Goal: Information Seeking & Learning: Learn about a topic

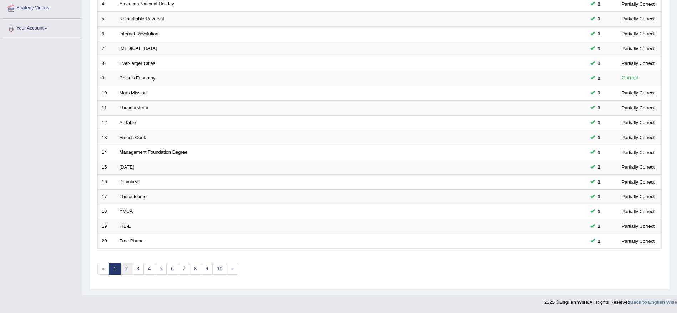
click at [130, 271] on link "2" at bounding box center [126, 269] width 12 height 12
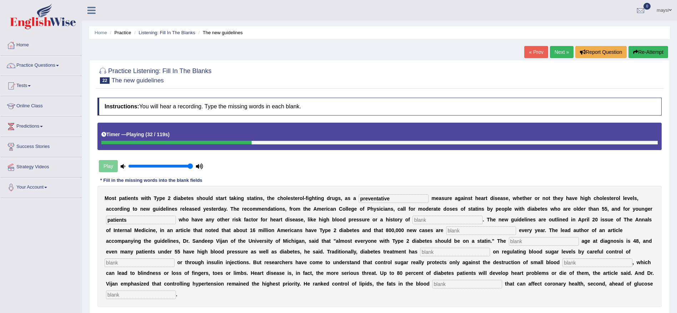
click at [437, 219] on input "text" at bounding box center [447, 220] width 70 height 9
type input "smoking"
click at [466, 231] on input "text" at bounding box center [481, 231] width 70 height 9
type input "diagnosed"
click at [536, 241] on input "text" at bounding box center [544, 241] width 70 height 9
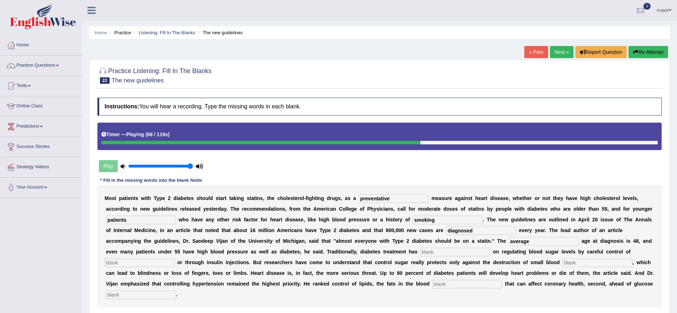
type input "average"
click at [446, 249] on input "text" at bounding box center [455, 252] width 70 height 9
type input "focused"
click at [161, 261] on input "text" at bounding box center [140, 263] width 70 height 9
type input "diet"
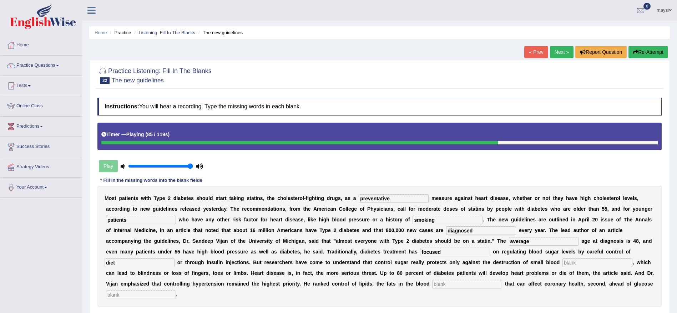
click at [567, 261] on input "text" at bounding box center [597, 263] width 70 height 9
type input "vessels"
click at [439, 285] on input "text" at bounding box center [467, 284] width 70 height 9
type input "st"
click at [152, 297] on input "text" at bounding box center [141, 295] width 70 height 9
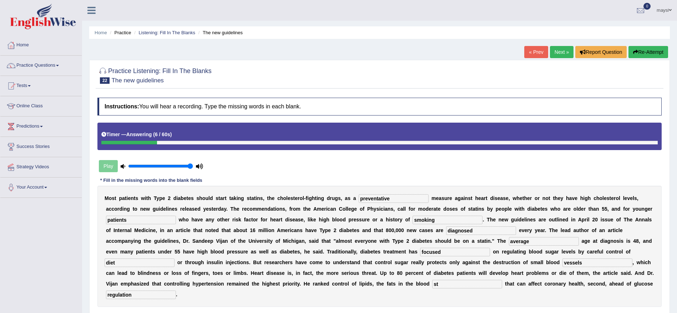
type input "regulation"
click at [441, 282] on input "st" at bounding box center [467, 284] width 70 height 9
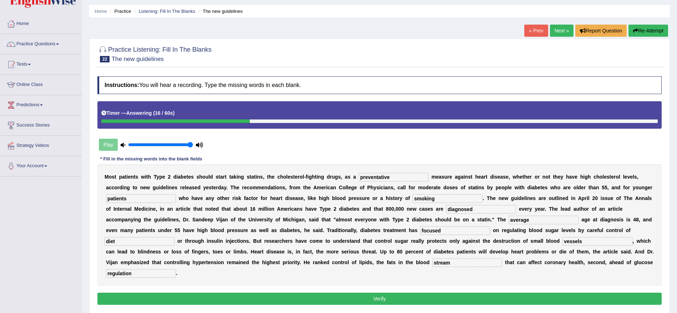
scroll to position [43, 0]
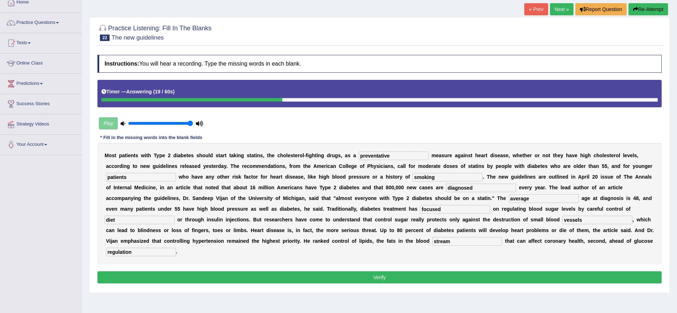
type input "stream"
click at [334, 277] on button "Verify" at bounding box center [379, 277] width 564 height 12
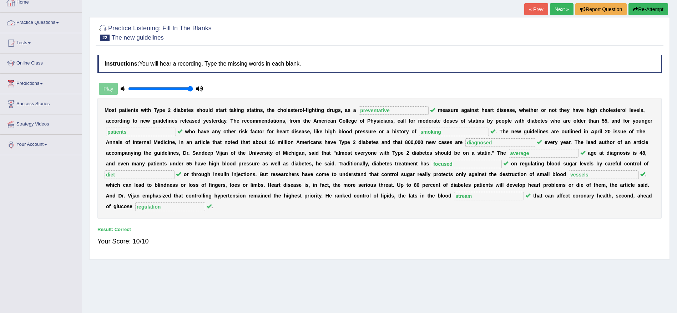
click at [41, 22] on link "Practice Questions" at bounding box center [40, 22] width 81 height 18
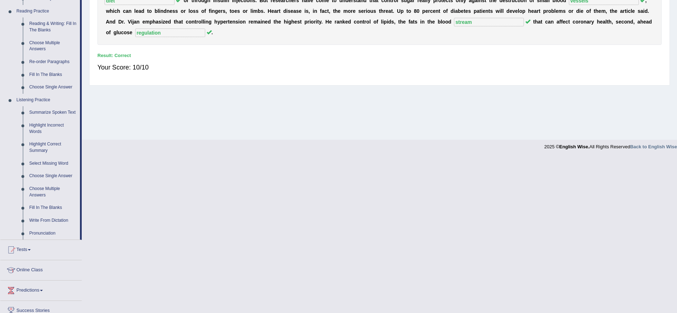
scroll to position [228, 0]
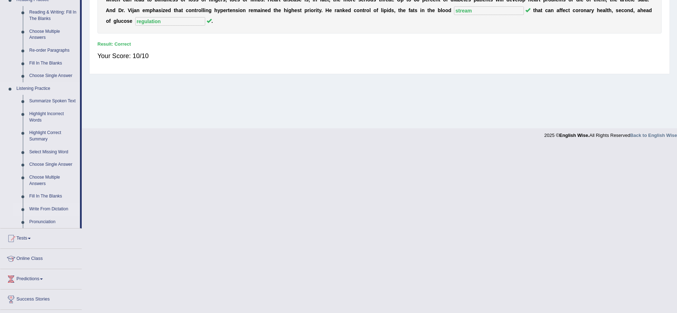
click at [56, 206] on link "Write From Dictation" at bounding box center [53, 209] width 54 height 13
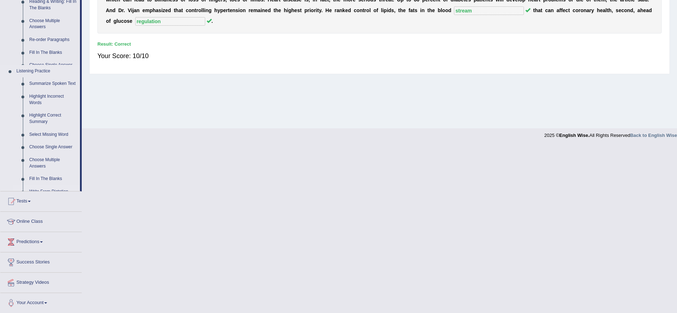
scroll to position [61, 0]
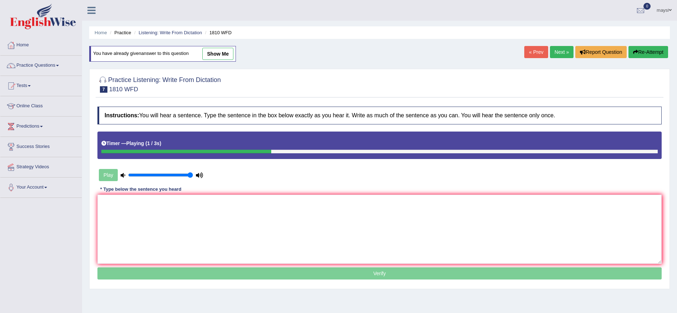
click at [554, 55] on link "Next »" at bounding box center [562, 52] width 24 height 12
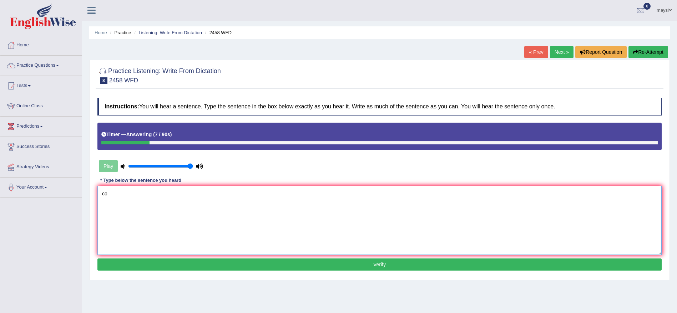
type textarea "c"
click at [157, 190] on textarea "Coursed of Nutrition are popularity" at bounding box center [379, 220] width 564 height 69
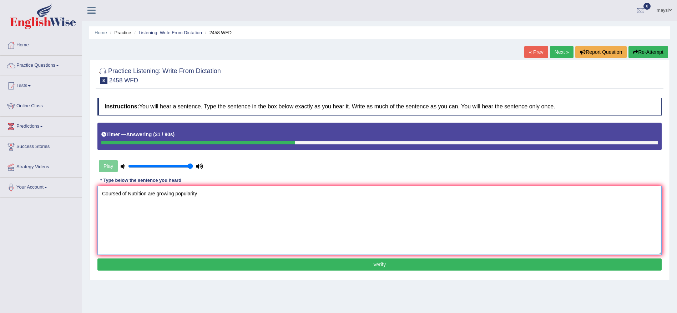
click at [208, 198] on textarea "Coursed of Nutrition are growing popularity" at bounding box center [379, 220] width 564 height 69
click at [120, 193] on textarea "Coursed of Nutrition are growing popularity every year." at bounding box center [379, 220] width 564 height 69
click at [130, 194] on textarea "Courses of Nutrition are growing popularity every year." at bounding box center [379, 220] width 564 height 69
type textarea "Courses of nutrition are growing popularity every year."
click at [237, 262] on button "Verify" at bounding box center [379, 265] width 564 height 12
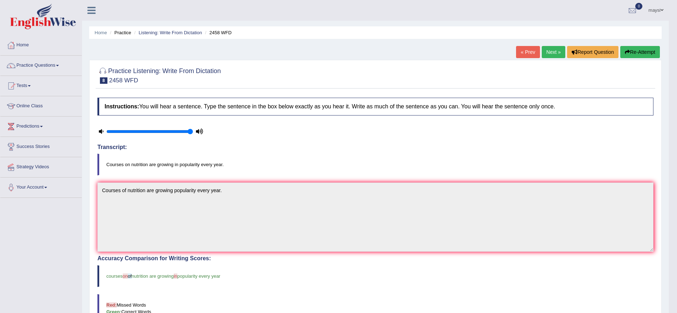
click at [555, 52] on link "Next »" at bounding box center [554, 52] width 24 height 12
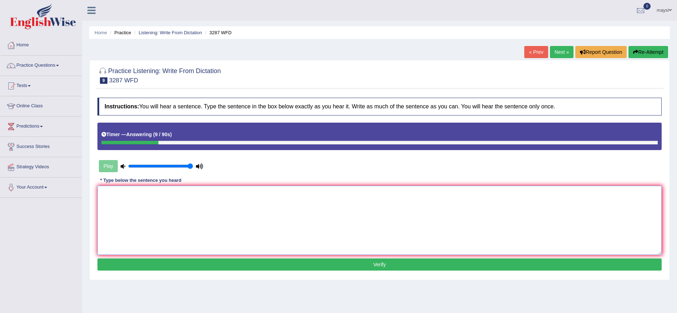
click at [261, 194] on textarea at bounding box center [379, 220] width 564 height 69
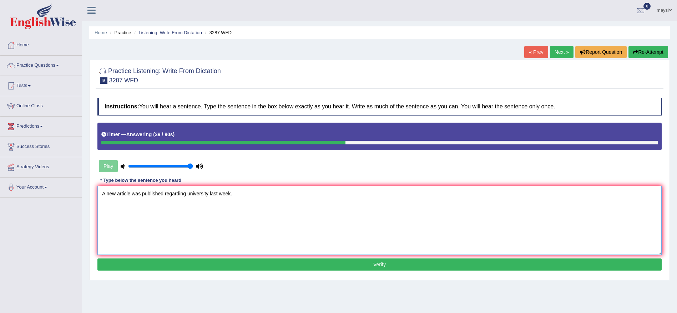
click at [187, 192] on textarea "A new article was published regarding university last week." at bounding box center [379, 220] width 564 height 69
type textarea "A new article was published regarding the university last week."
click at [242, 261] on button "Verify" at bounding box center [379, 265] width 564 height 12
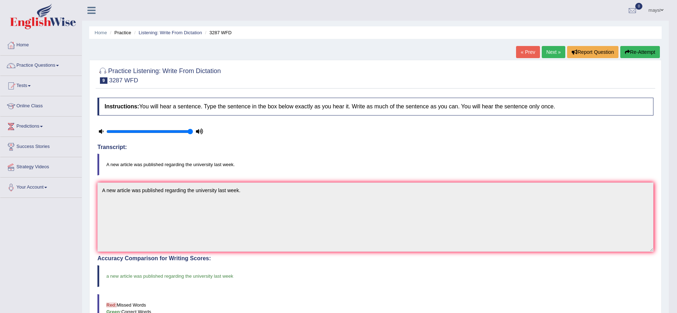
click at [552, 50] on link "Next »" at bounding box center [554, 52] width 24 height 12
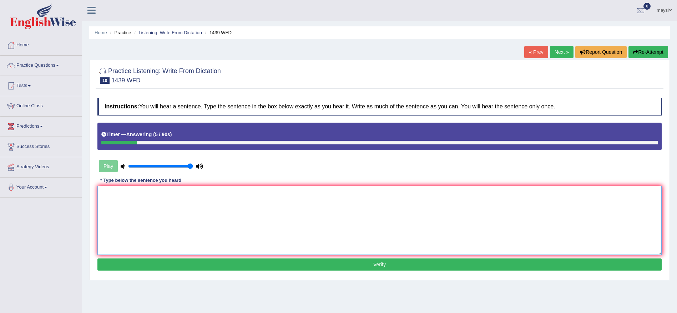
click at [271, 194] on textarea at bounding box center [379, 220] width 564 height 69
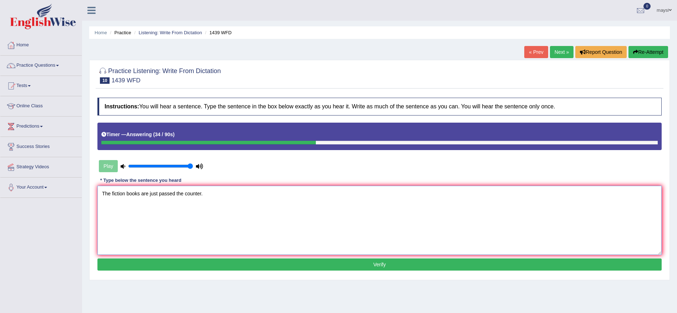
type textarea "The fiction books are just passed the counter."
click at [349, 262] on button "Verify" at bounding box center [379, 265] width 564 height 12
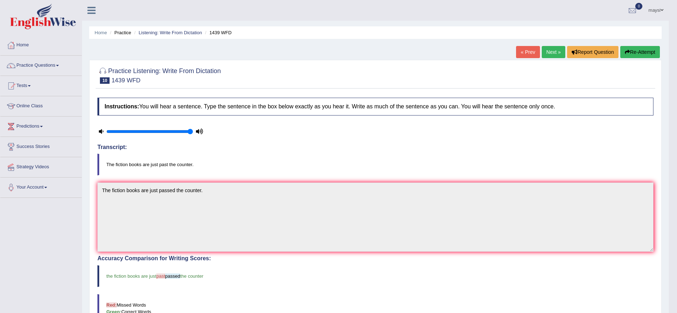
click at [548, 53] on link "Next »" at bounding box center [554, 52] width 24 height 12
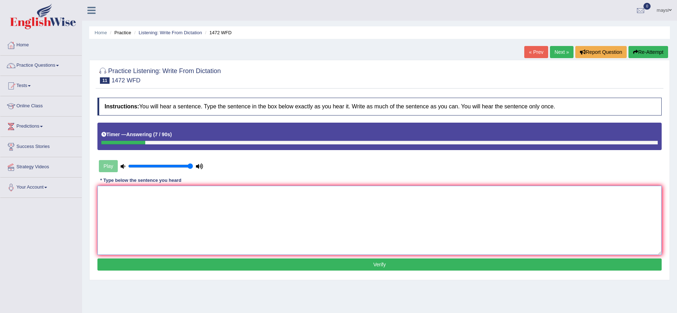
click at [263, 192] on textarea at bounding box center [379, 220] width 564 height 69
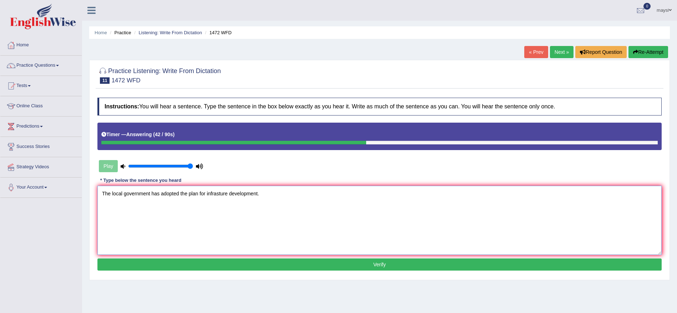
type textarea "The local government has adopted the plan for infrasture development."
click at [363, 265] on button "Verify" at bounding box center [379, 265] width 564 height 12
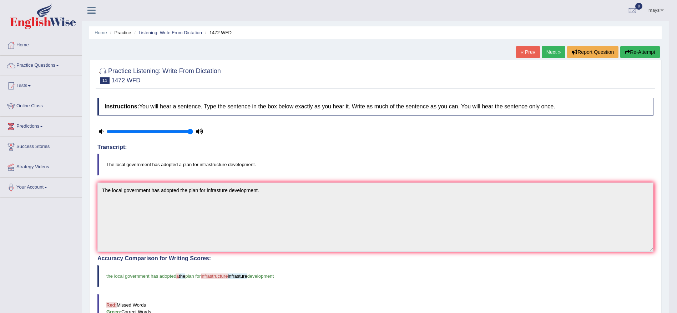
click at [545, 49] on link "Next »" at bounding box center [554, 52] width 24 height 12
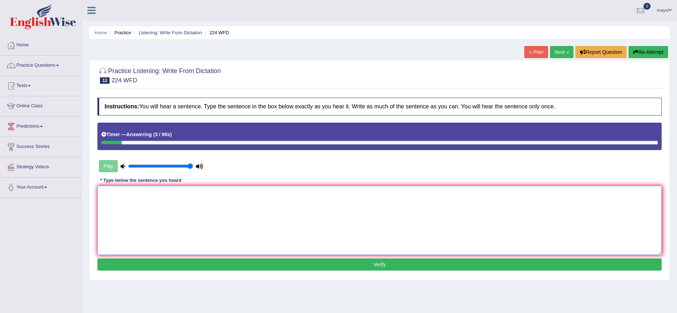
click at [316, 198] on textarea at bounding box center [379, 220] width 564 height 69
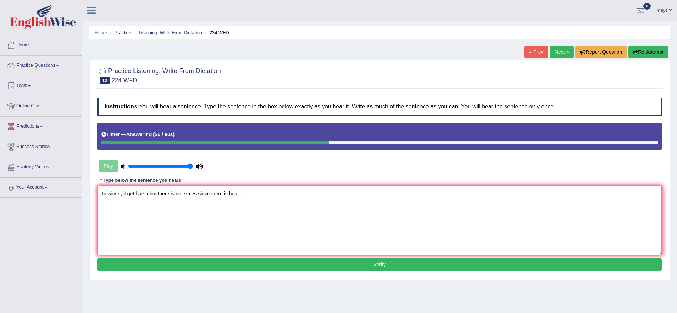
type textarea "In winter, it get harsh but there is no issues since there is heater."
click at [219, 262] on button "Verify" at bounding box center [379, 265] width 564 height 12
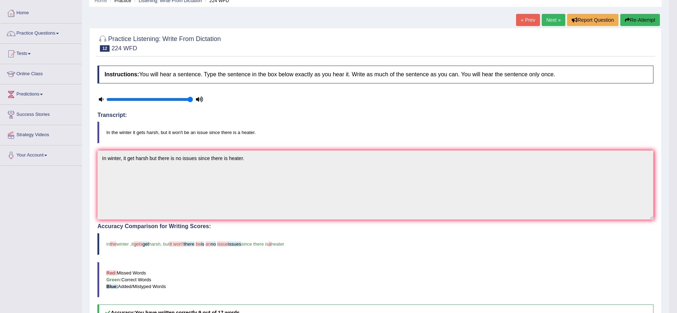
scroll to position [15, 0]
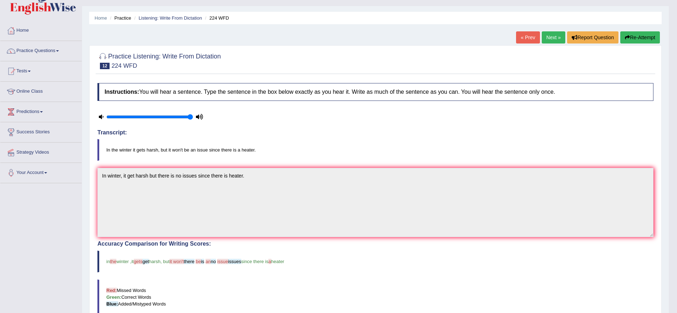
click at [556, 38] on link "Next »" at bounding box center [554, 37] width 24 height 12
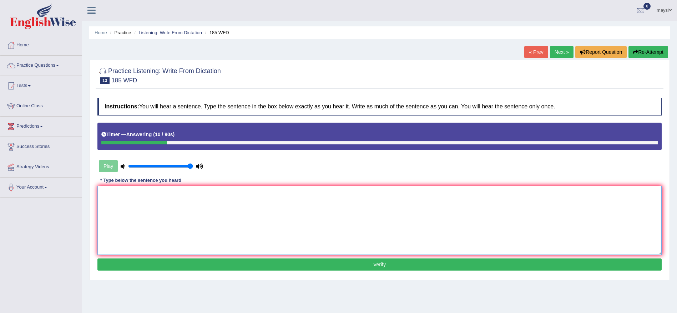
click at [291, 196] on textarea at bounding box center [379, 220] width 564 height 69
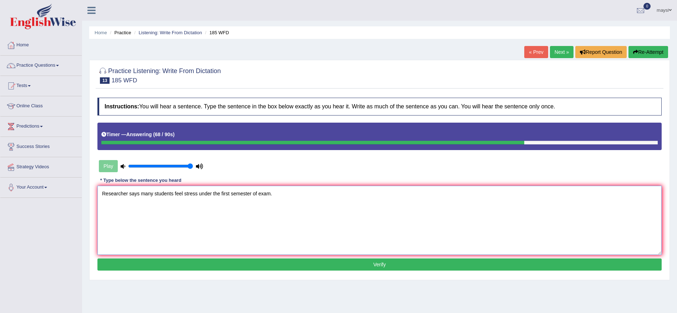
type textarea "Researcher says many students feel stress under the first semester of exam."
click at [330, 259] on button "Verify" at bounding box center [379, 265] width 564 height 12
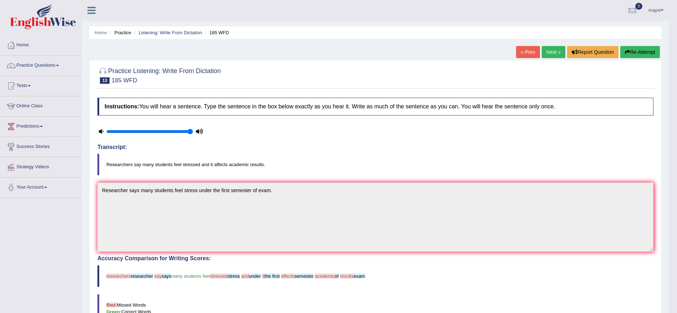
click at [542, 51] on link "Next »" at bounding box center [554, 52] width 24 height 12
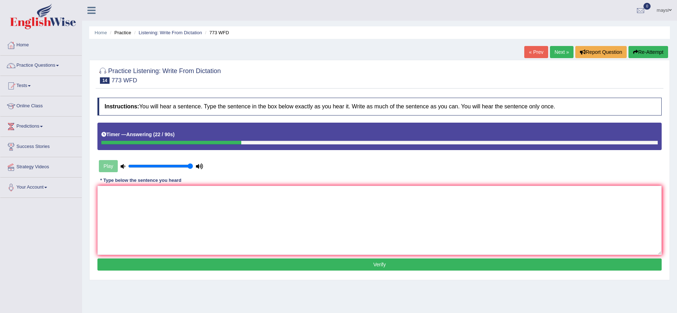
click at [653, 53] on button "Re-Attempt" at bounding box center [648, 52] width 40 height 12
click at [325, 208] on textarea at bounding box center [379, 220] width 564 height 69
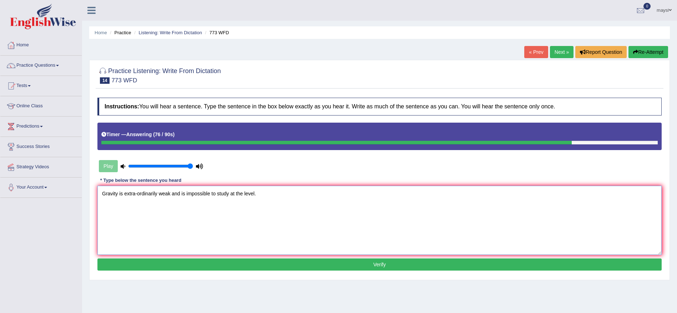
type textarea "Gravity is extra-ordinarily weak and is impossible to study at the level."
click at [311, 266] on button "Verify" at bounding box center [379, 265] width 564 height 12
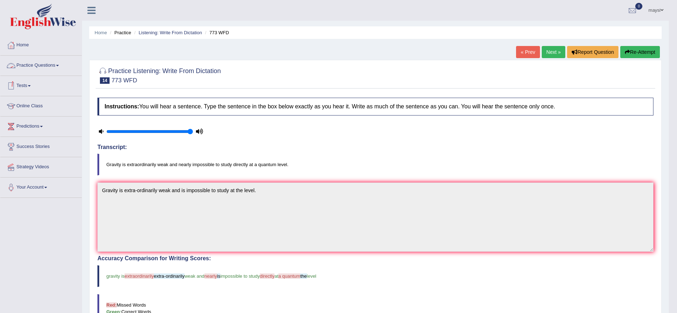
click at [58, 65] on link "Practice Questions" at bounding box center [40, 65] width 81 height 18
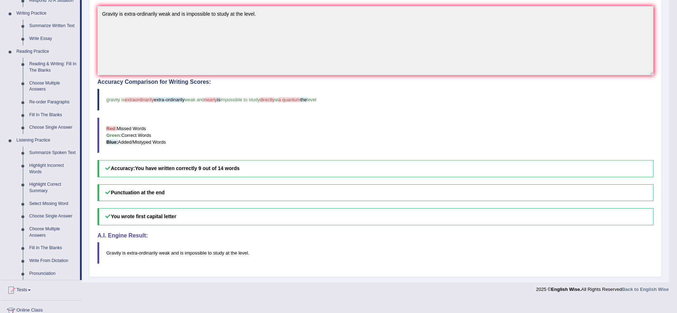
scroll to position [193, 0]
